Goal: Answer question/provide support

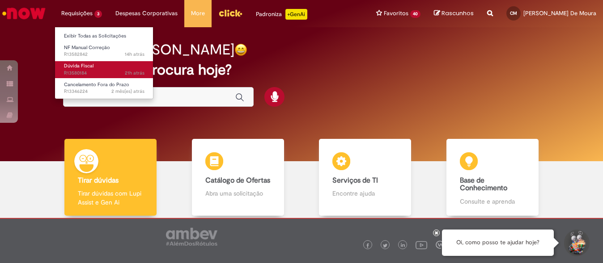
click at [85, 66] on span "Dúvida Fiscal" at bounding box center [79, 66] width 30 height 7
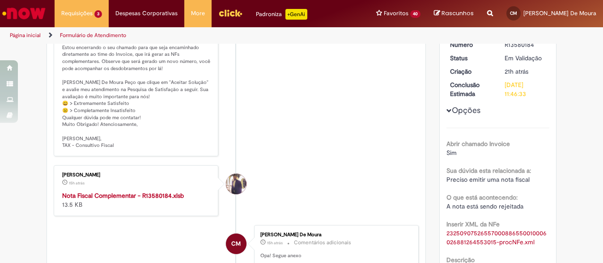
scroll to position [224, 0]
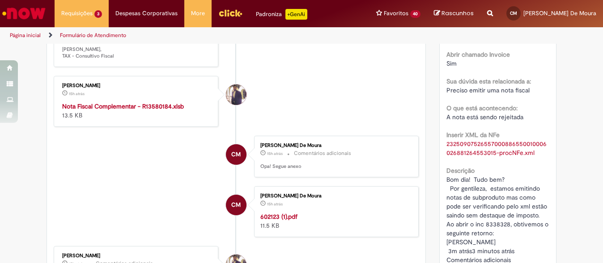
click at [115, 110] on strong "Nota Fiscal Complementar - R13580184.xlsb" at bounding box center [123, 106] width 122 height 8
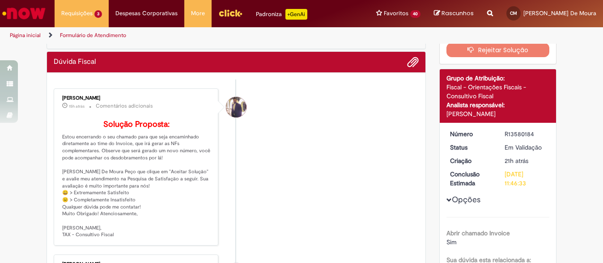
scroll to position [0, 0]
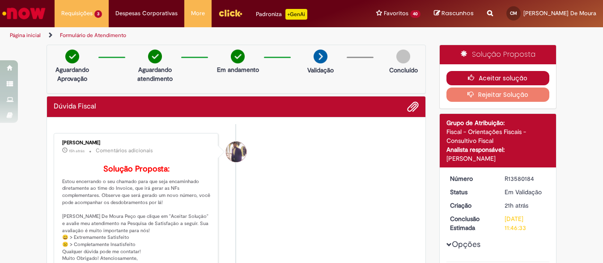
click at [468, 72] on button "Aceitar solução" at bounding box center [497, 78] width 103 height 14
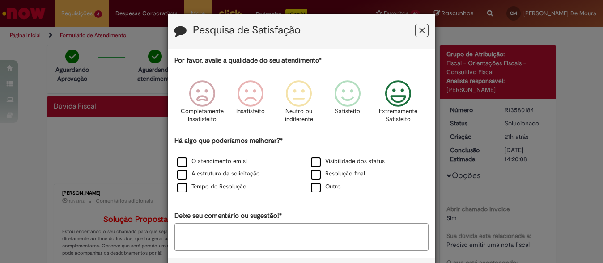
drag, startPoint x: 398, startPoint y: 96, endPoint x: 351, endPoint y: 126, distance: 55.5
click at [398, 96] on icon "Feedback" at bounding box center [399, 94] width 34 height 27
click at [202, 163] on label "O atendimento em si" at bounding box center [212, 161] width 70 height 8
drag, startPoint x: 199, startPoint y: 172, endPoint x: 196, endPoint y: 187, distance: 15.1
click at [197, 182] on div "O atendimento em si Visibilidade dos status A estrutura da solicitação Resoluçã…" at bounding box center [301, 175] width 267 height 38
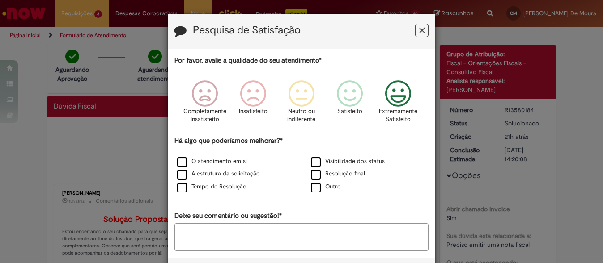
click at [198, 193] on div "Tempo de Resolução" at bounding box center [235, 187] width 132 height 11
click at [198, 190] on label "Tempo de Resolução" at bounding box center [211, 187] width 69 height 8
click at [199, 174] on label "A estrutura da solicitação" at bounding box center [218, 174] width 83 height 8
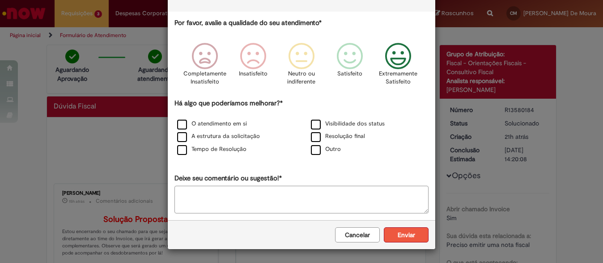
click at [396, 237] on button "Enviar" at bounding box center [406, 235] width 45 height 15
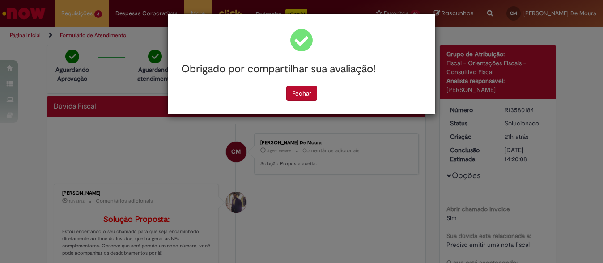
scroll to position [0, 0]
click at [297, 93] on button "Fechar" at bounding box center [301, 93] width 31 height 15
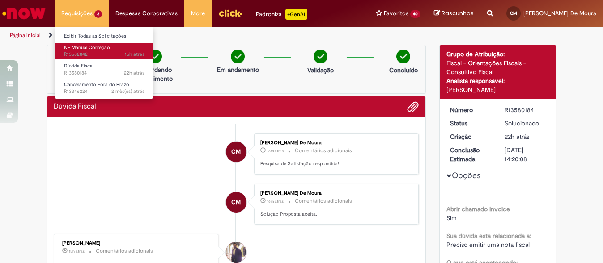
click at [85, 51] on span "15h atrás 15 horas atrás R13582842" at bounding box center [104, 54] width 81 height 7
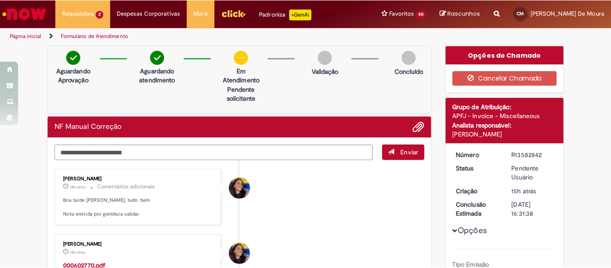
scroll to position [45, 0]
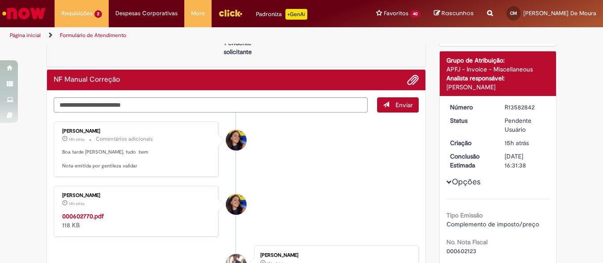
click at [78, 218] on strong "000602770.pdf" at bounding box center [83, 216] width 42 height 8
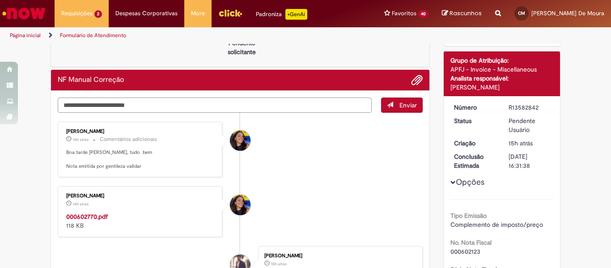
click at [151, 105] on textarea "Digite sua mensagem aqui..." at bounding box center [215, 105] width 314 height 15
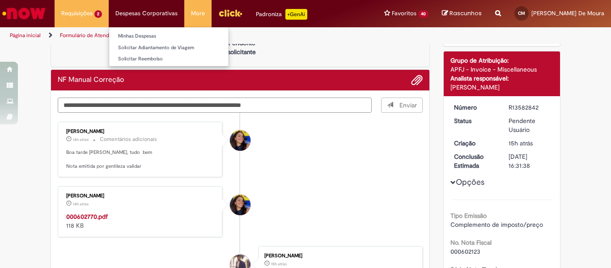
type textarea "**********"
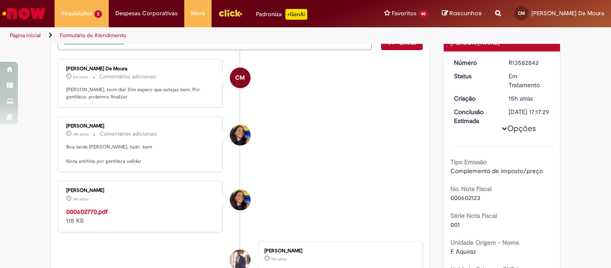
scroll to position [0, 0]
